Goal: Register for event/course

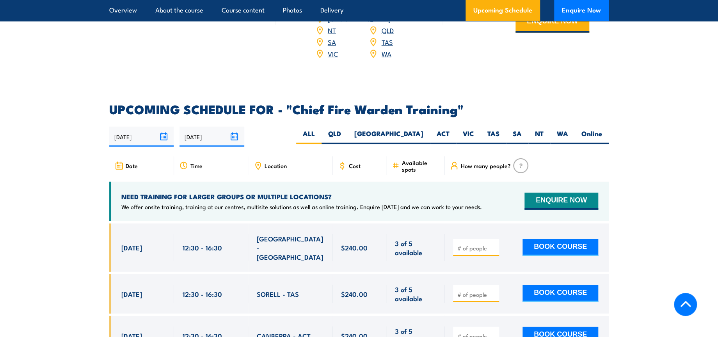
scroll to position [1300, 0]
click at [472, 129] on label "VIC" at bounding box center [468, 136] width 25 height 15
click at [474, 129] on input "VIC" at bounding box center [476, 131] width 5 height 5
radio input "true"
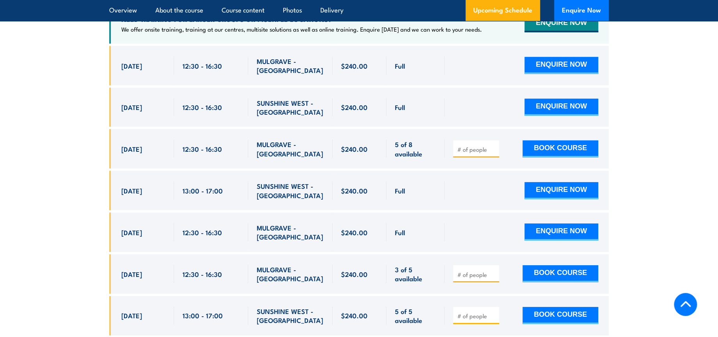
scroll to position [1478, 0]
click at [476, 145] on input "number" at bounding box center [476, 149] width 39 height 8
